Goal: Check status: Check status

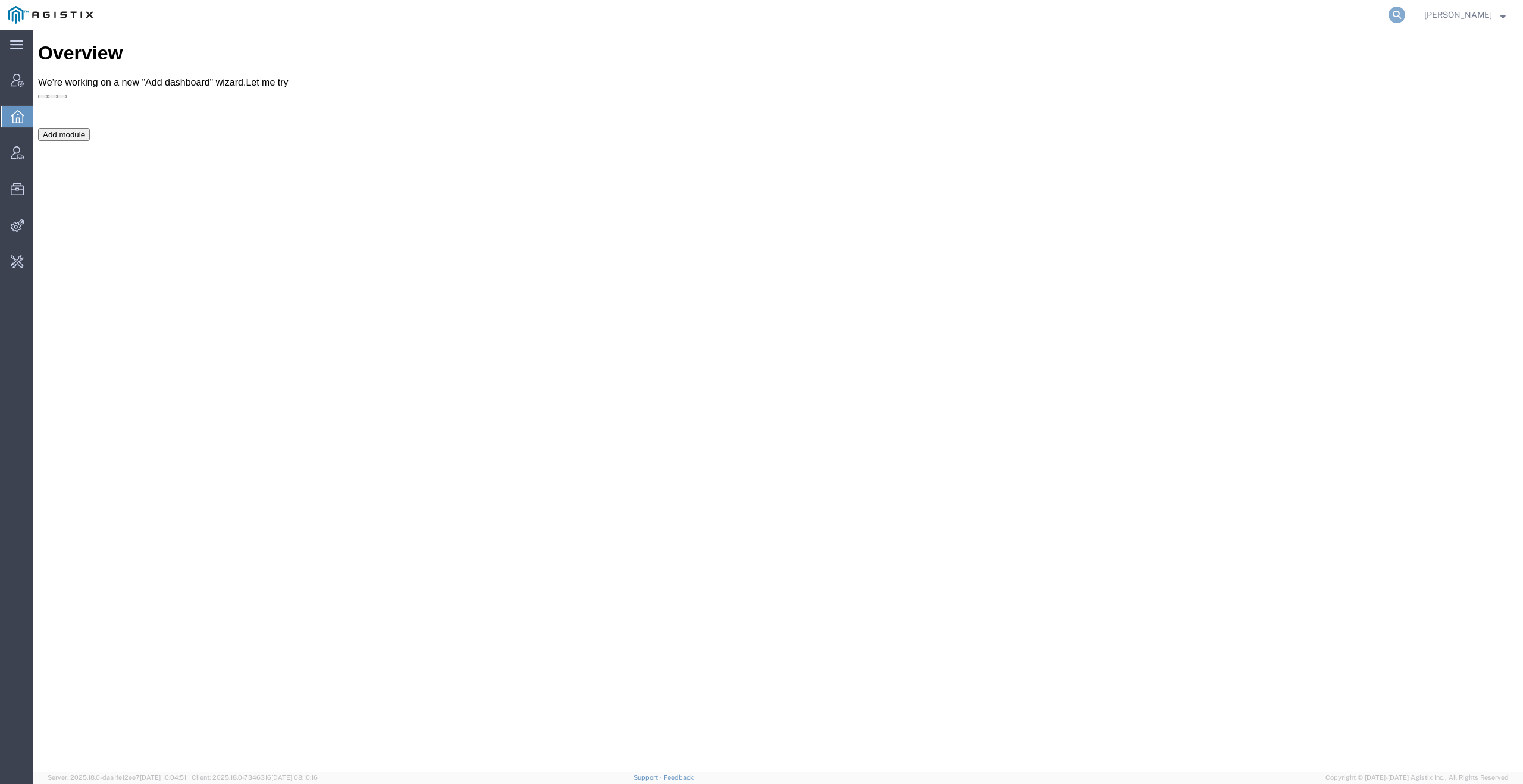
click at [1405, 15] on icon at bounding box center [1396, 15] width 17 height 17
click at [1305, 17] on input "search" at bounding box center [1207, 15] width 362 height 29
paste input "344134"
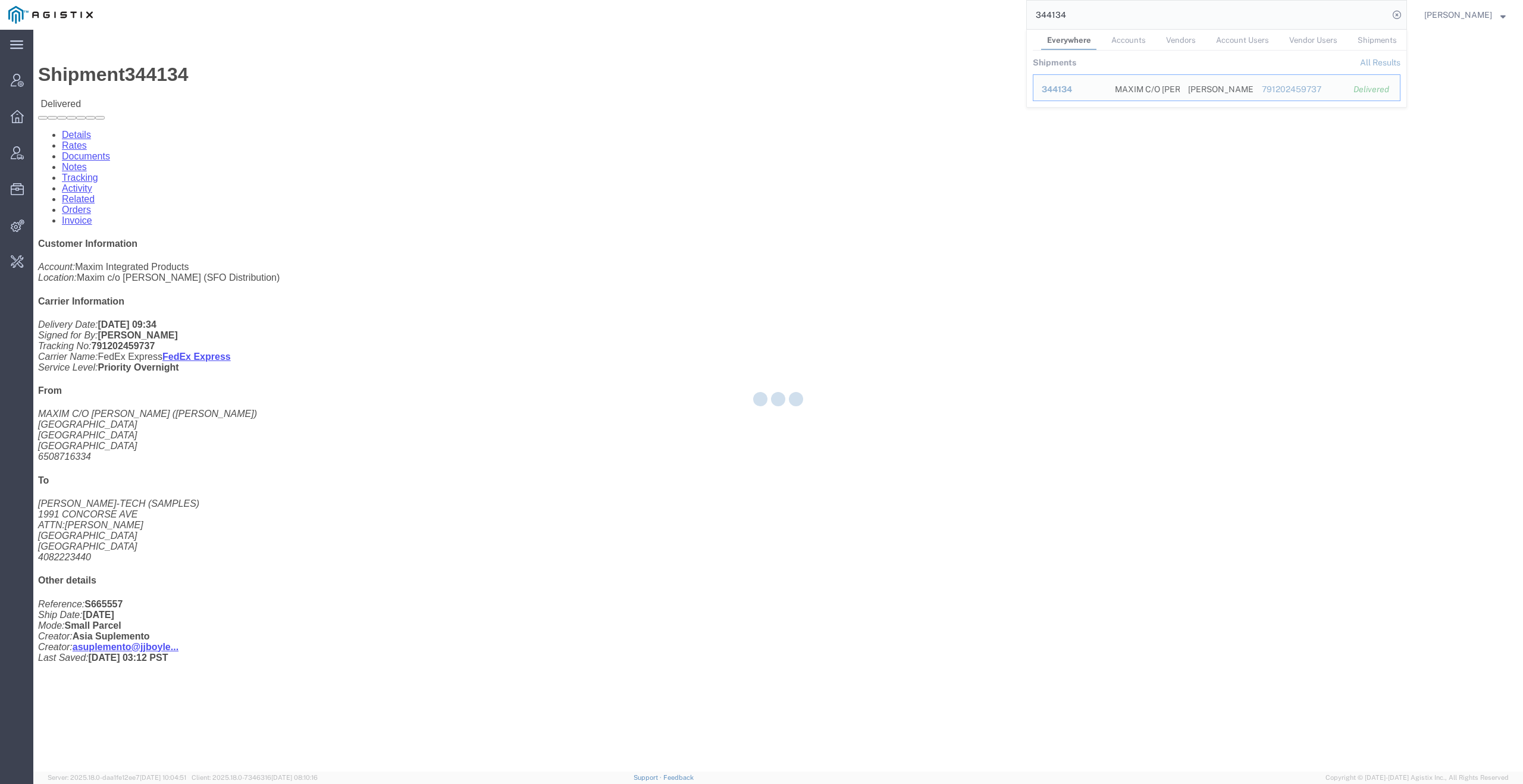
click at [1162, 21] on input "344134" at bounding box center [1207, 15] width 362 height 29
paste input "5665738"
type input "56657384"
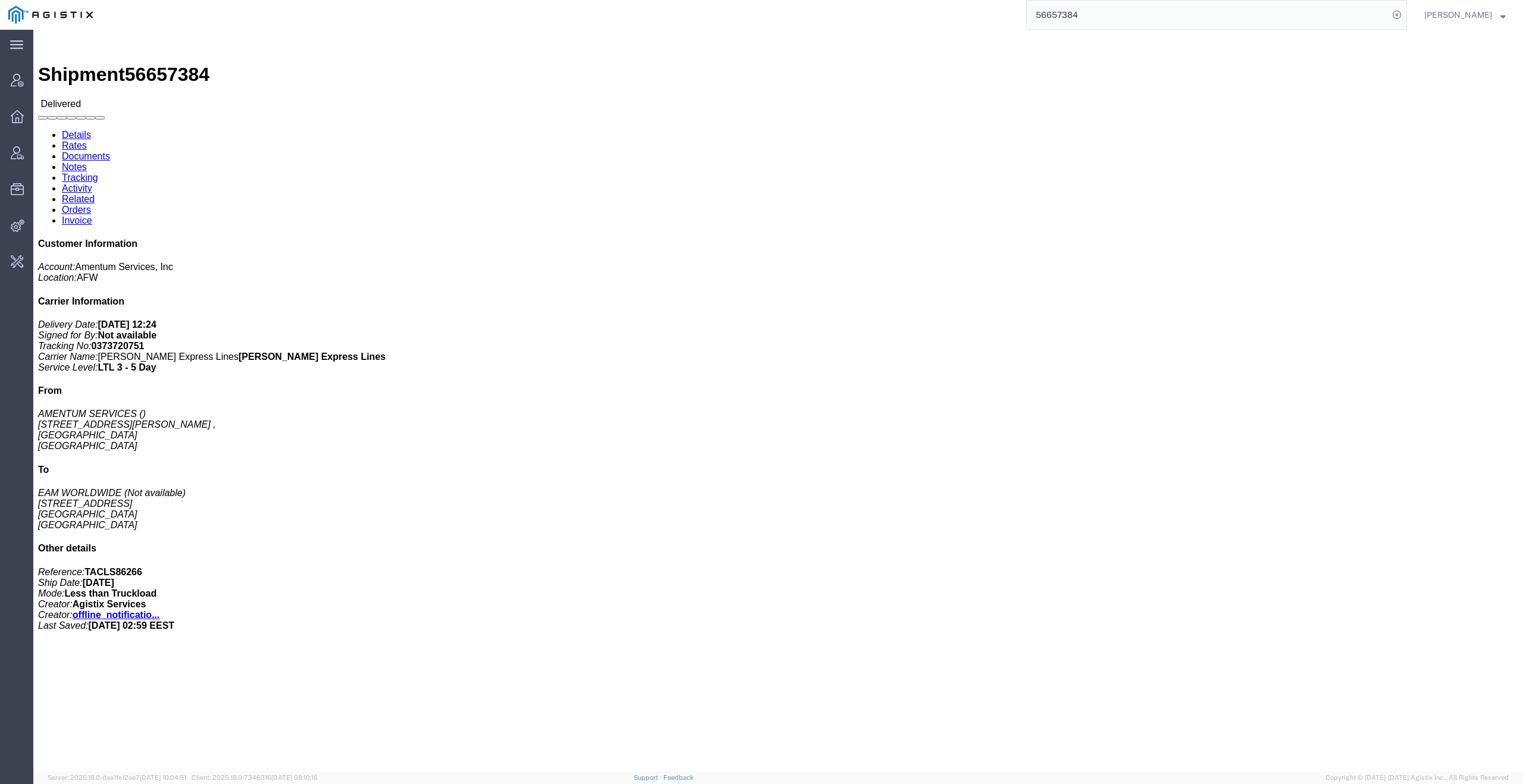
click link "Activity"
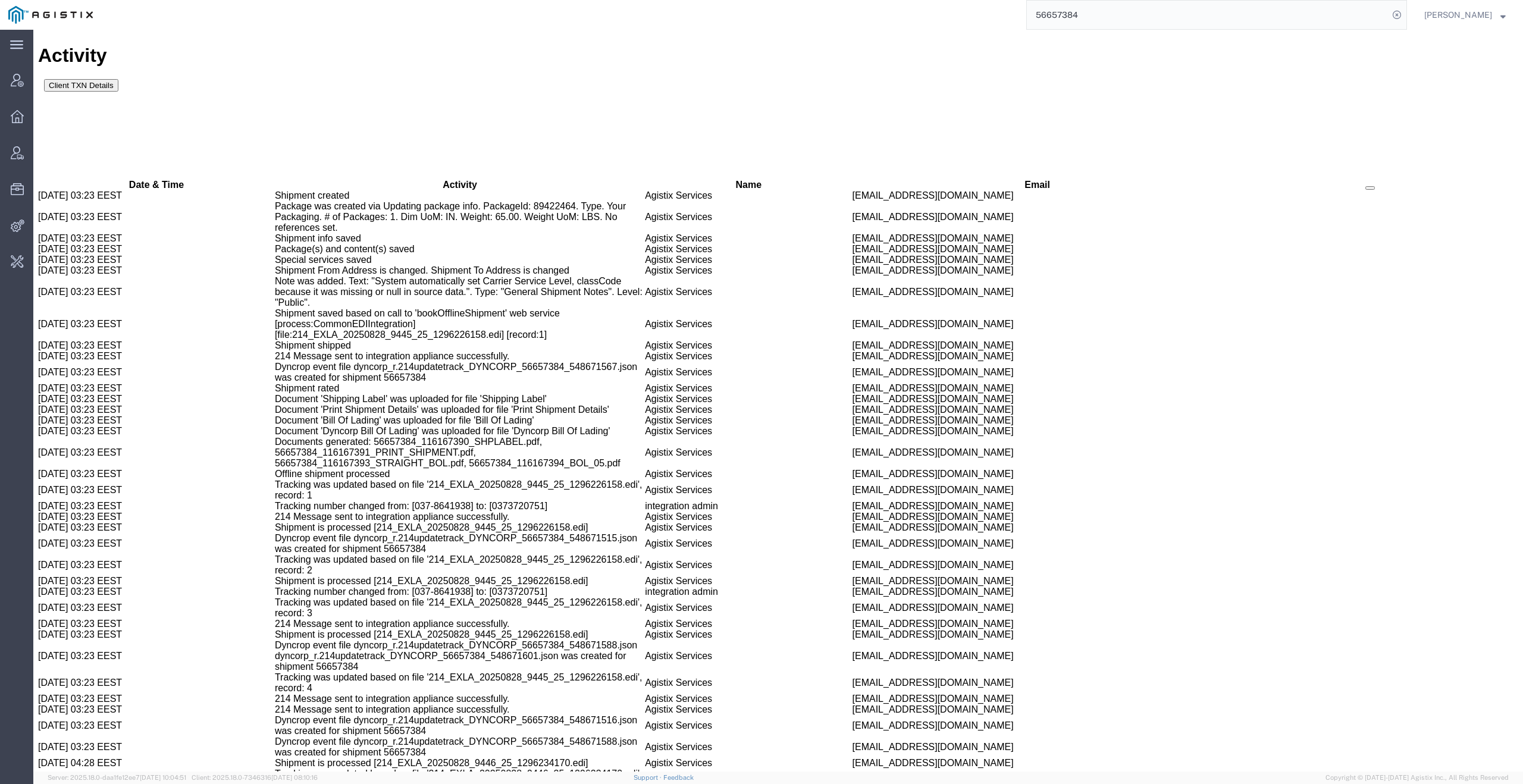
scroll to position [1027, 0]
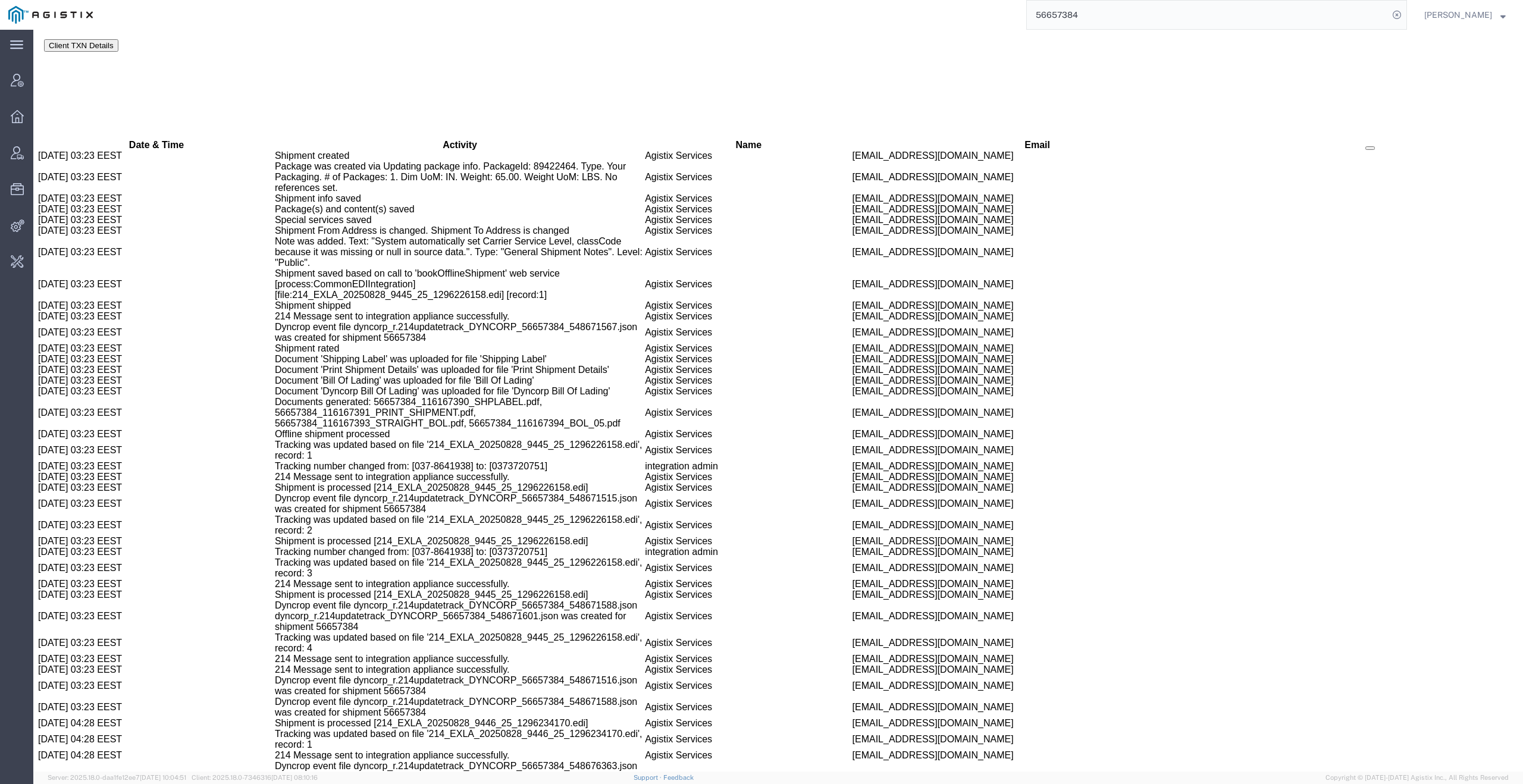
drag, startPoint x: 451, startPoint y: 331, endPoint x: 227, endPoint y: 328, distance: 224.0
drag, startPoint x: 273, startPoint y: 454, endPoint x: 467, endPoint y: 454, distance: 194.0
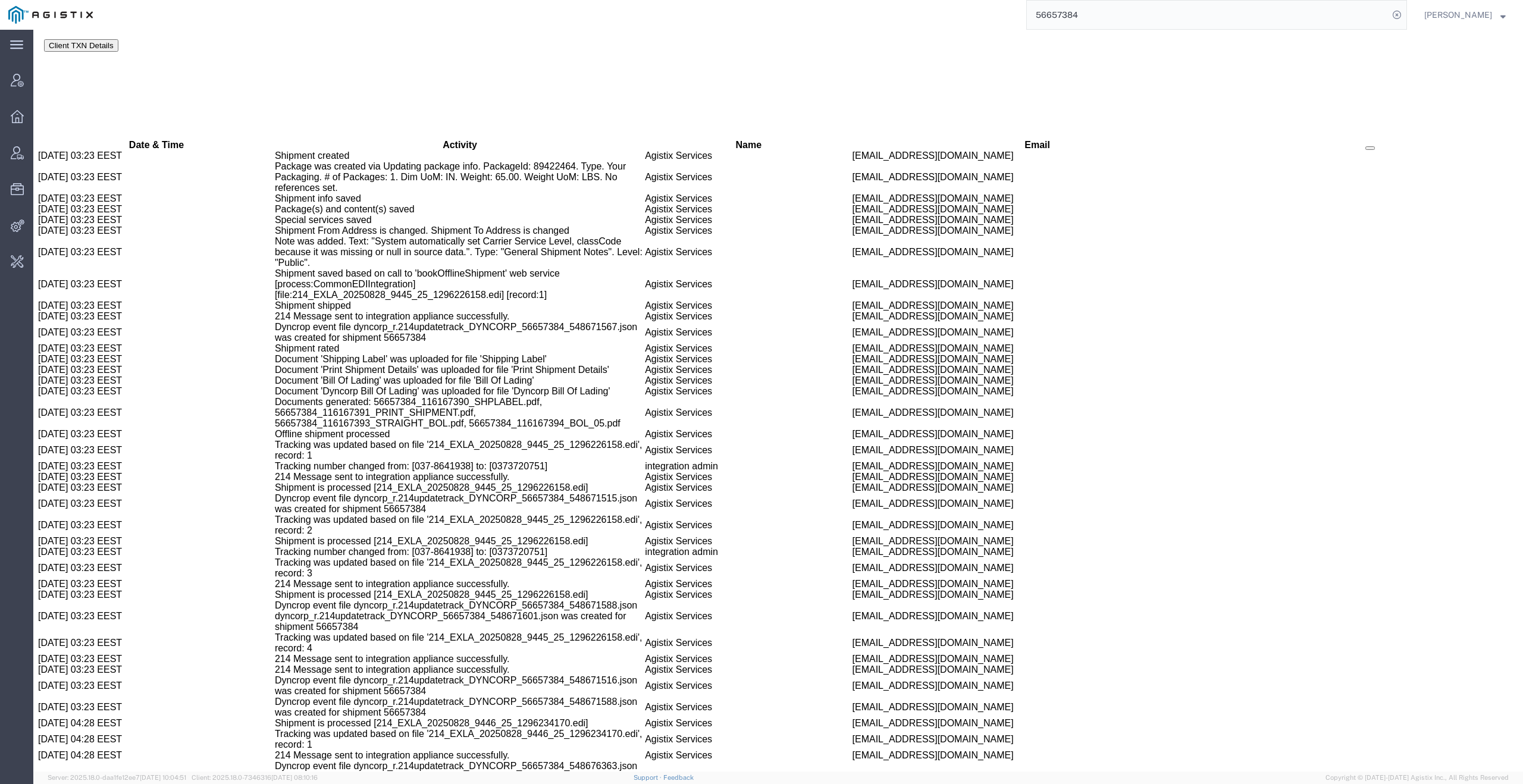
drag, startPoint x: 256, startPoint y: 453, endPoint x: 456, endPoint y: 451, distance: 200.0
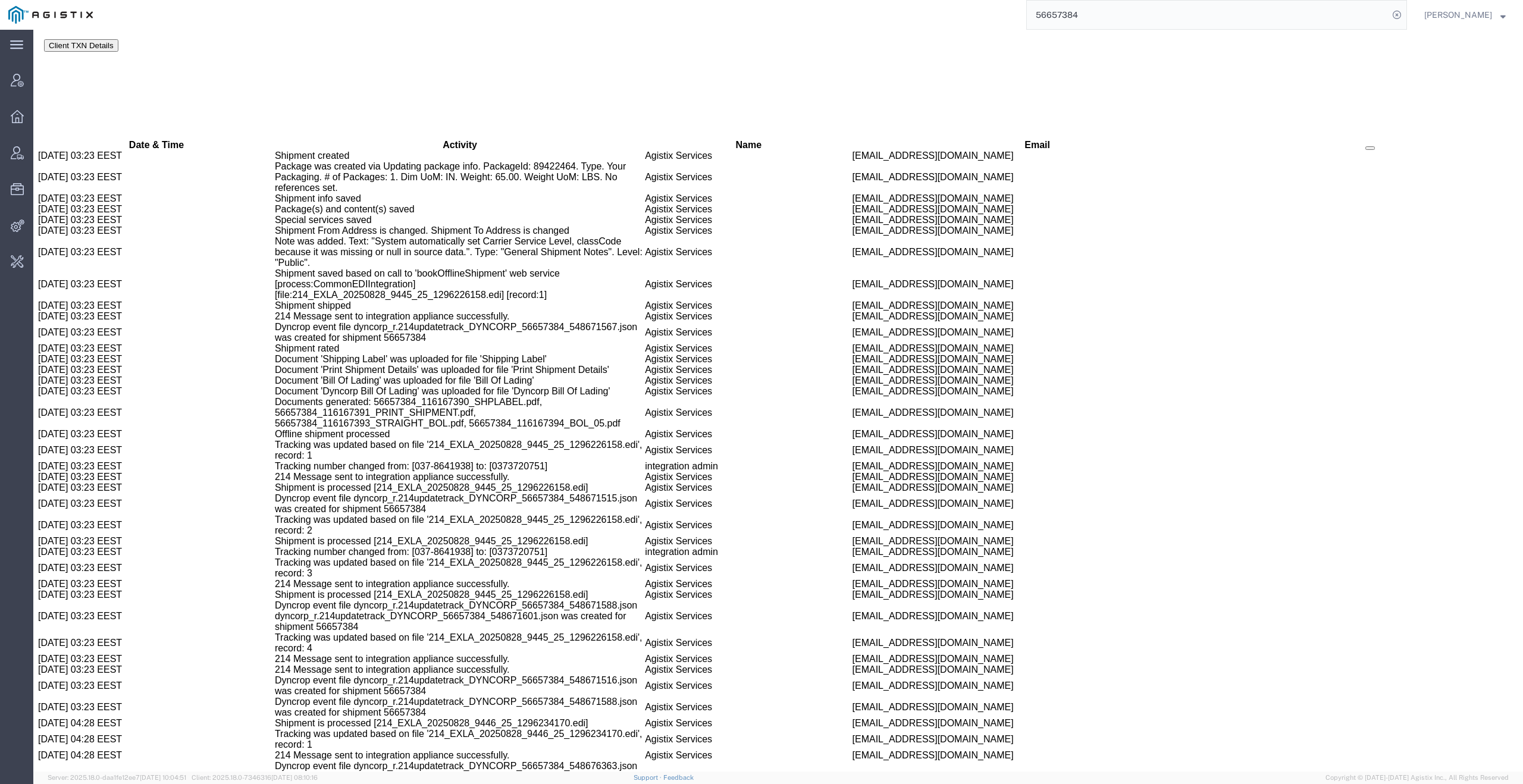
drag, startPoint x: 256, startPoint y: 455, endPoint x: 425, endPoint y: 451, distance: 169.0
drag, startPoint x: 445, startPoint y: 452, endPoint x: 252, endPoint y: 455, distance: 193.0
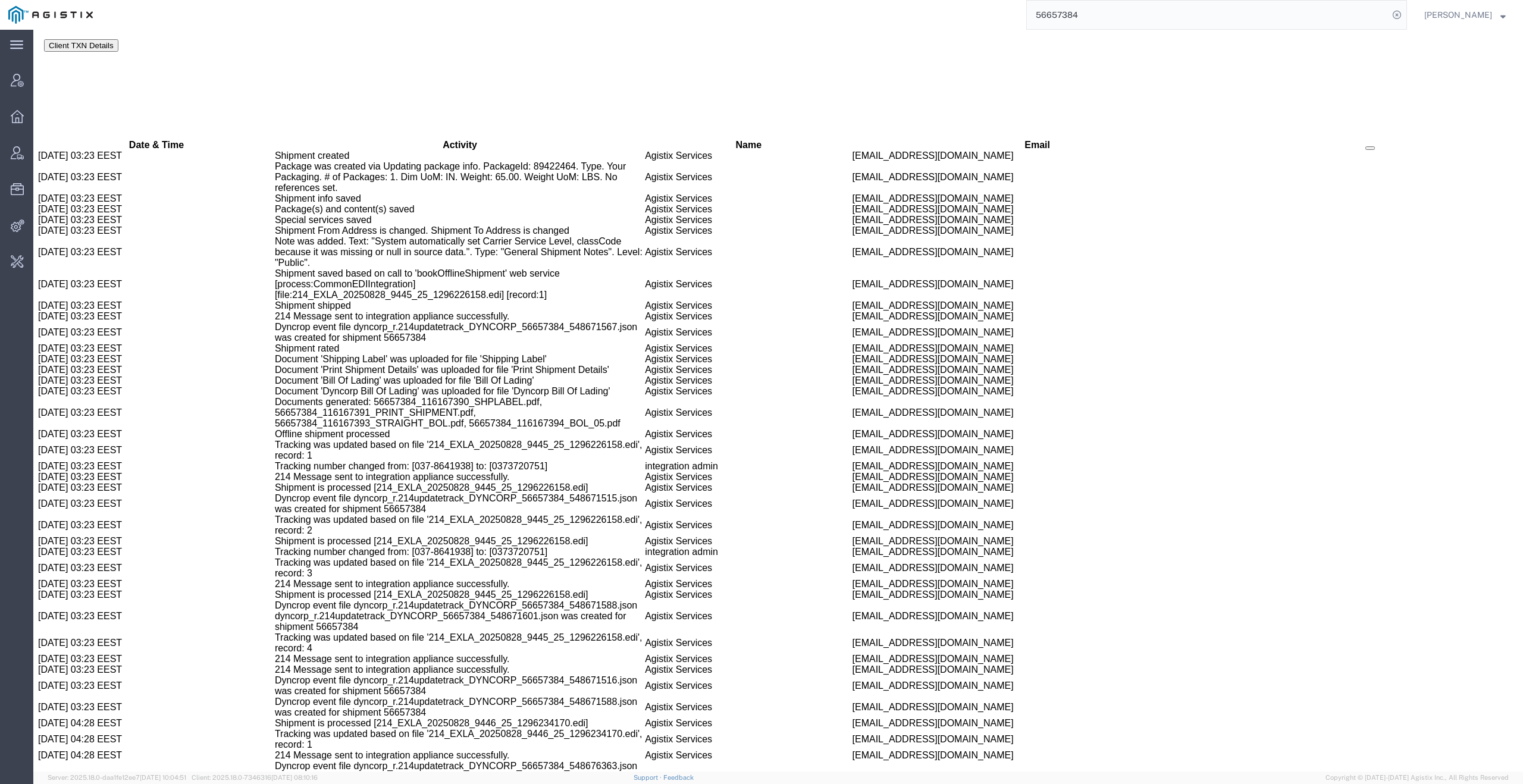
drag, startPoint x: 442, startPoint y: 456, endPoint x: 255, endPoint y: 454, distance: 187.0
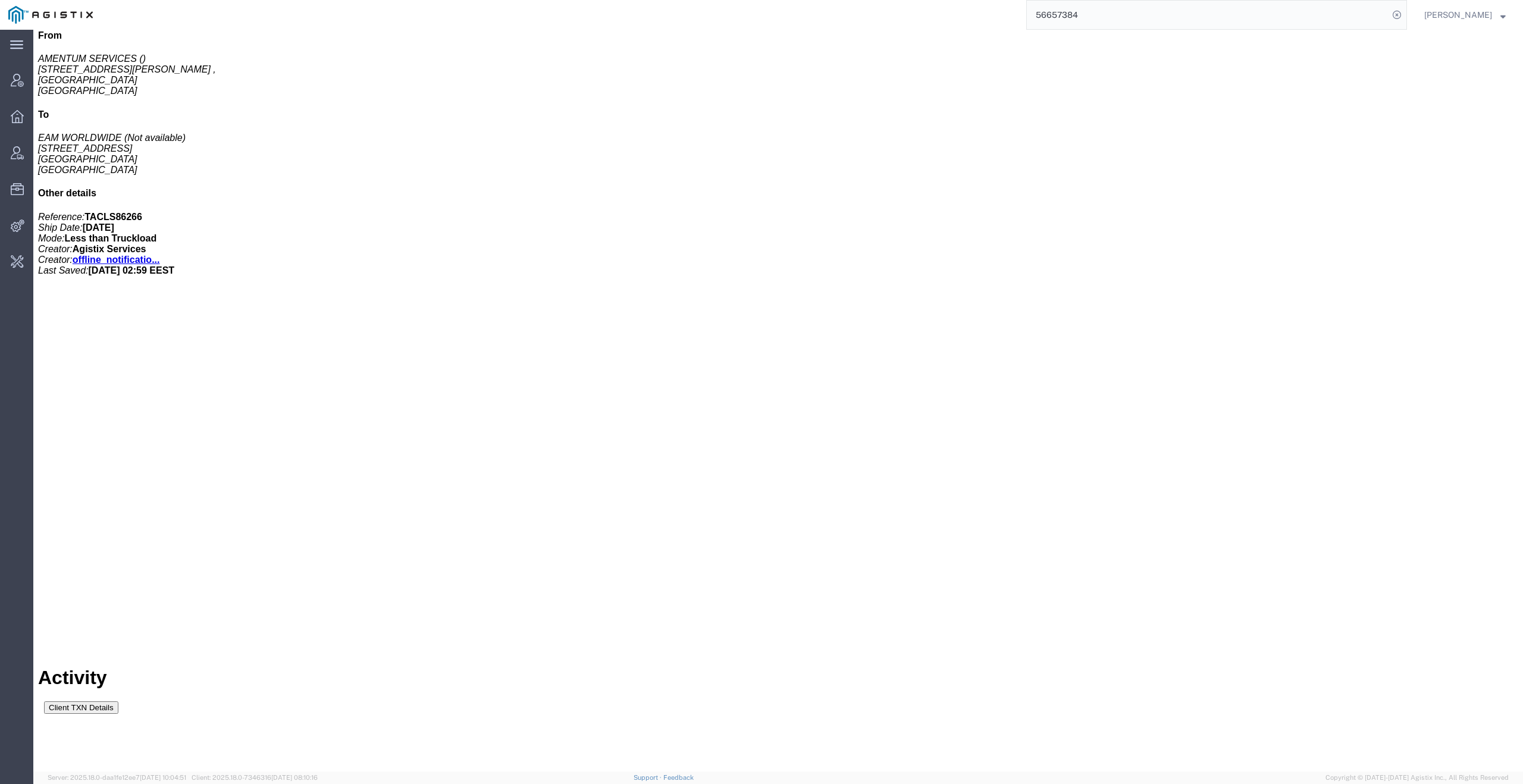
scroll to position [0, 0]
